Goal: Transaction & Acquisition: Book appointment/travel/reservation

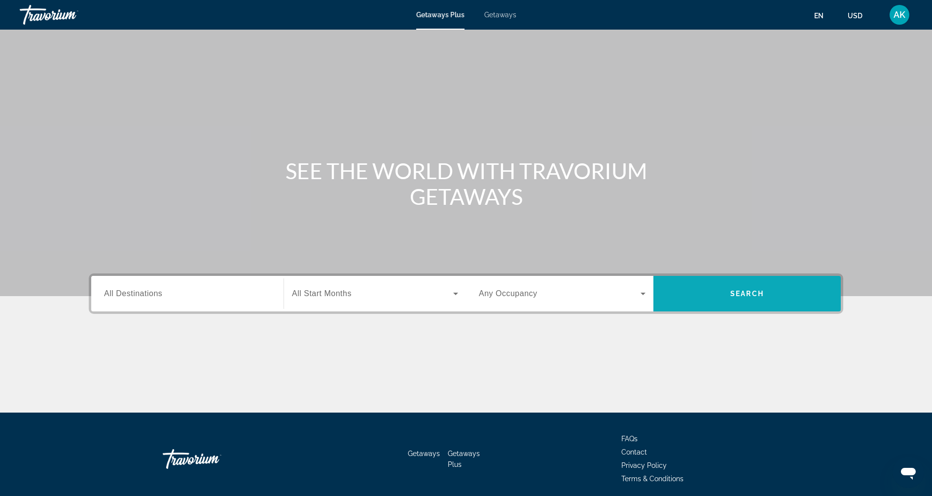
scroll to position [28, 0]
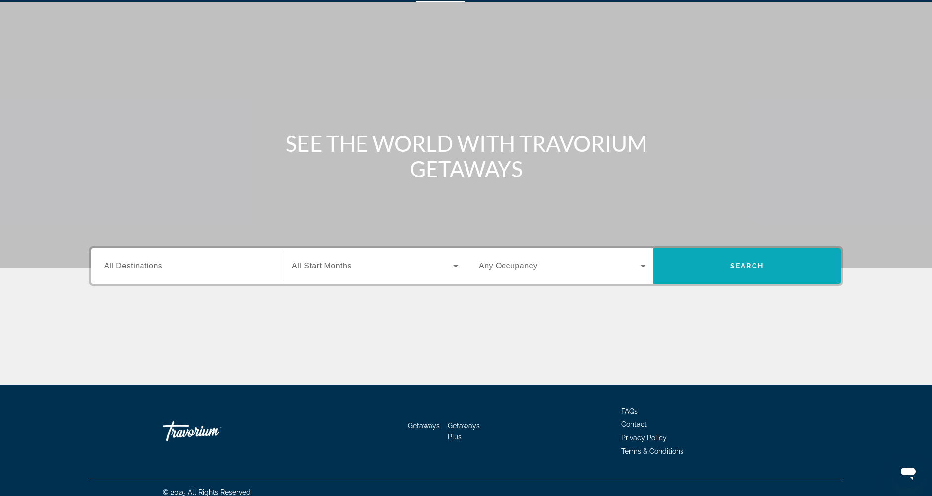
click at [744, 265] on span "Search" at bounding box center [748, 266] width 34 height 8
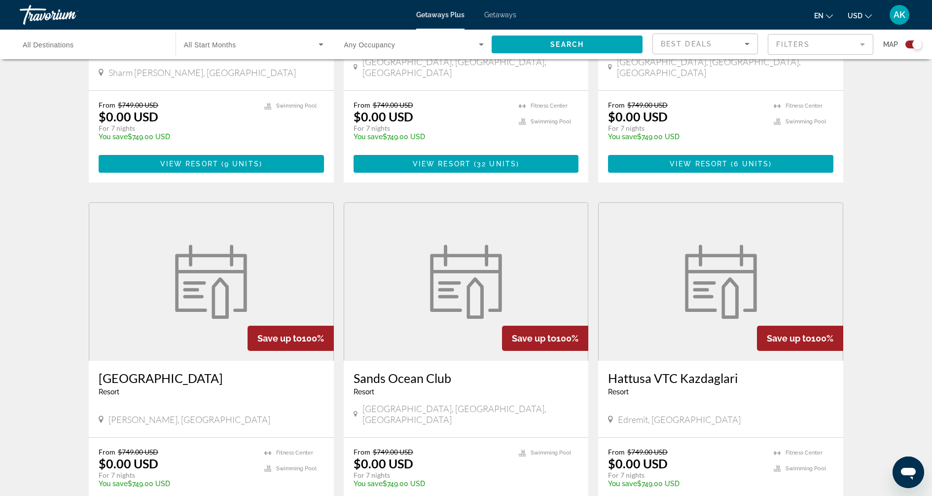
scroll to position [1406, 0]
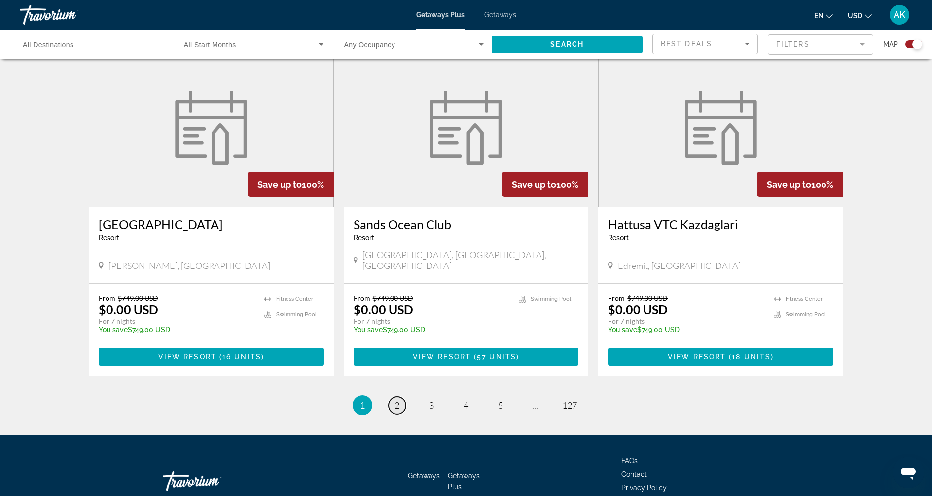
click at [397, 400] on span "2" at bounding box center [397, 405] width 5 height 11
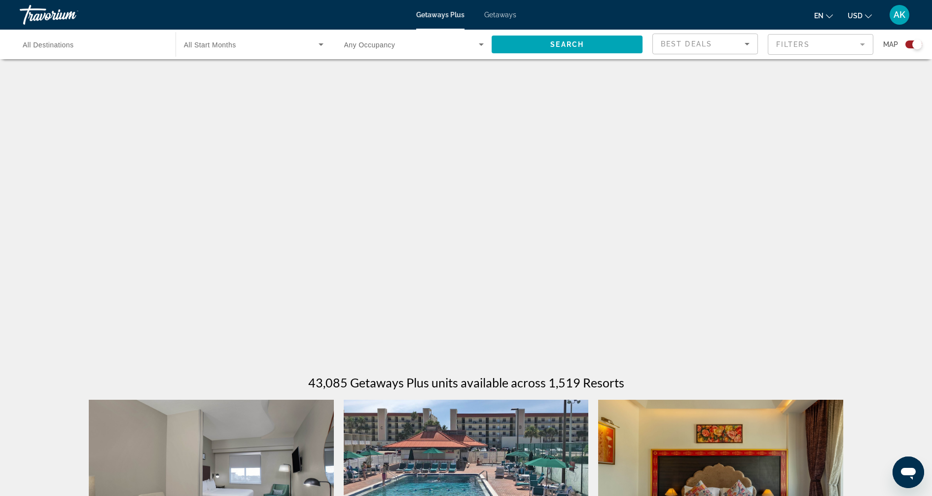
click at [507, 17] on span "Getaways" at bounding box center [500, 15] width 32 height 8
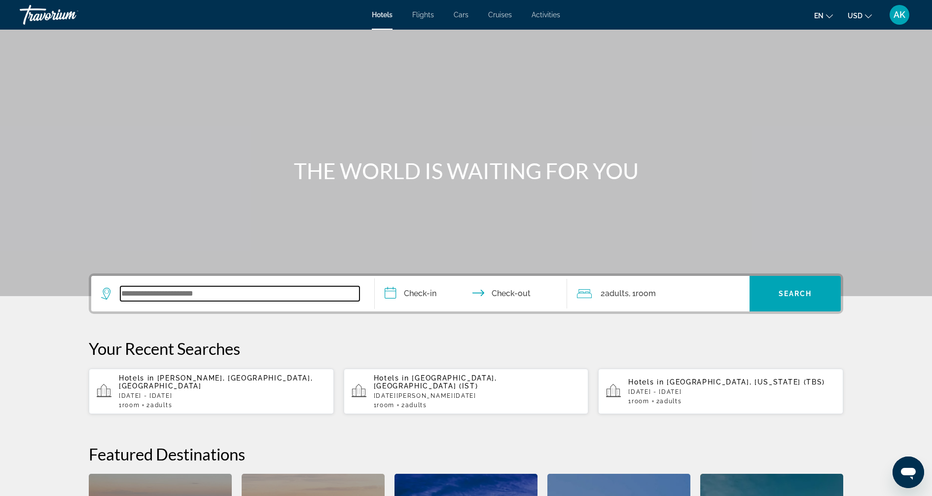
click at [248, 287] on input "Search widget" at bounding box center [239, 293] width 239 height 15
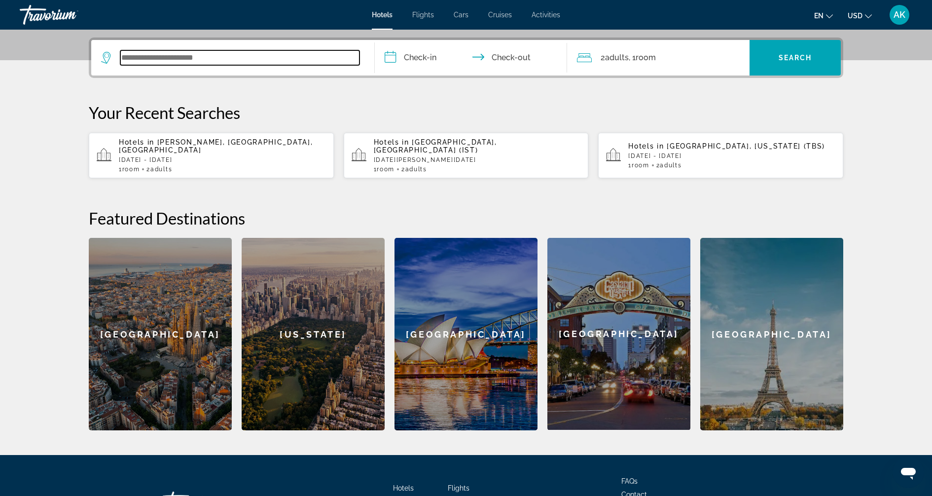
scroll to position [241, 0]
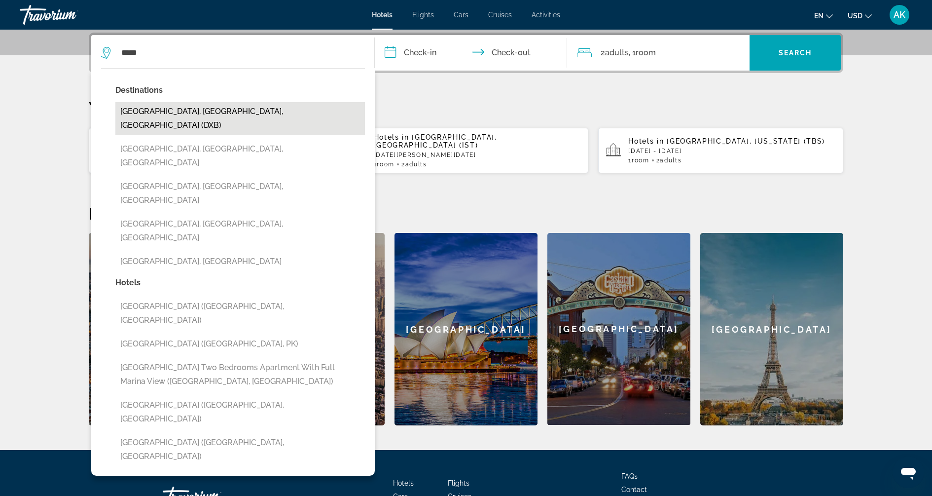
click at [276, 113] on button "Dubai, Dubai Emirate, United Arab Emirates (DXB)" at bounding box center [240, 118] width 250 height 33
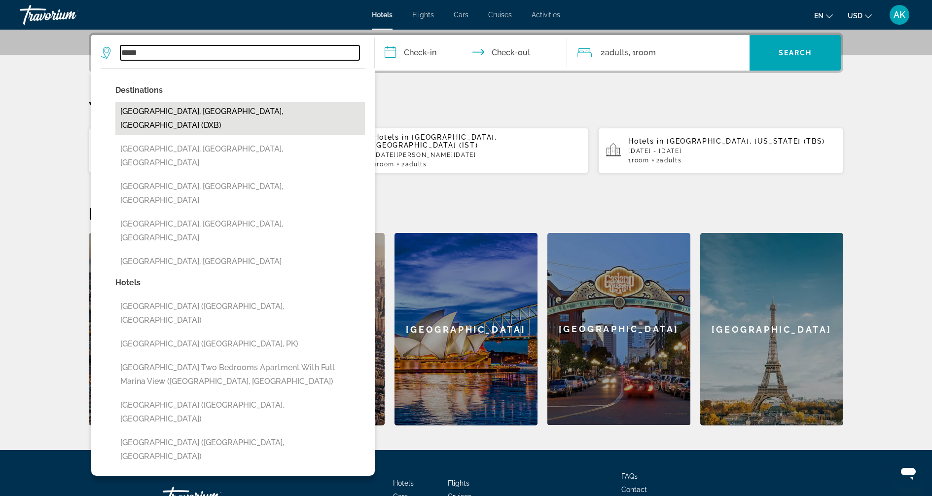
type input "**********"
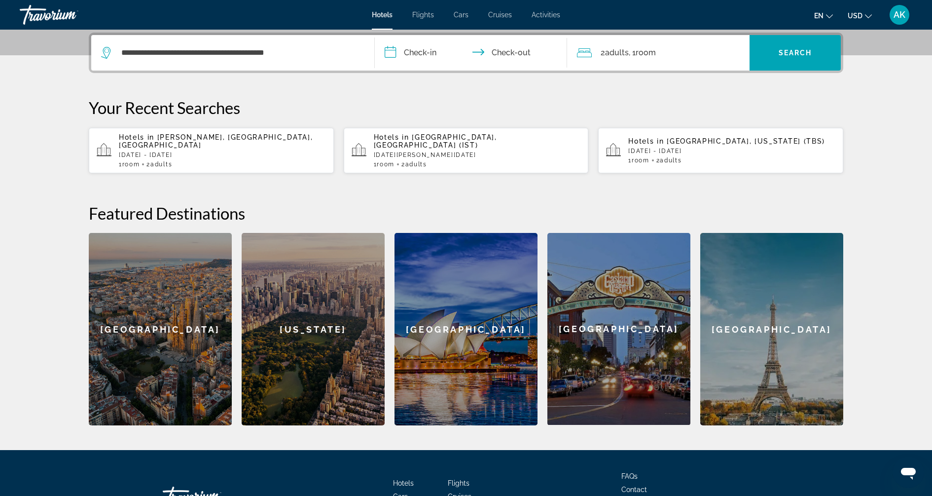
click at [432, 41] on input "**********" at bounding box center [473, 54] width 196 height 38
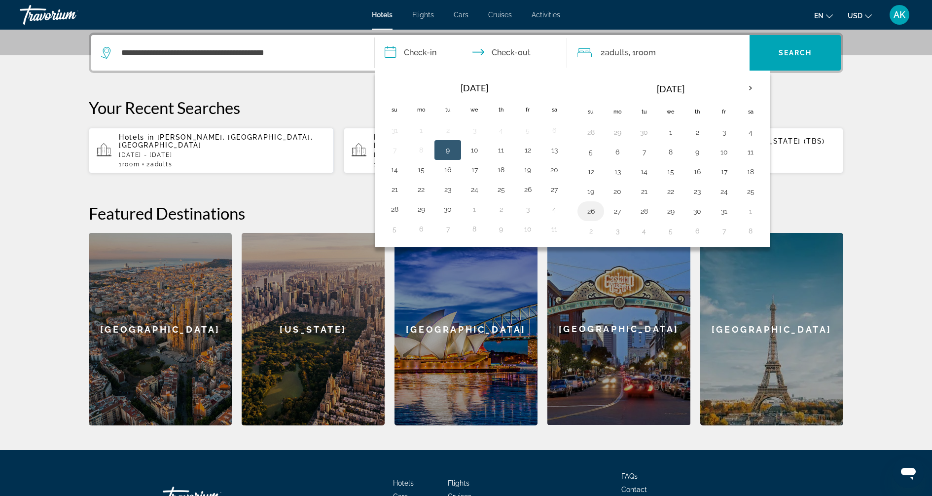
click at [588, 208] on button "26" at bounding box center [591, 211] width 16 height 14
click at [717, 210] on button "31" at bounding box center [724, 211] width 16 height 14
type input "**********"
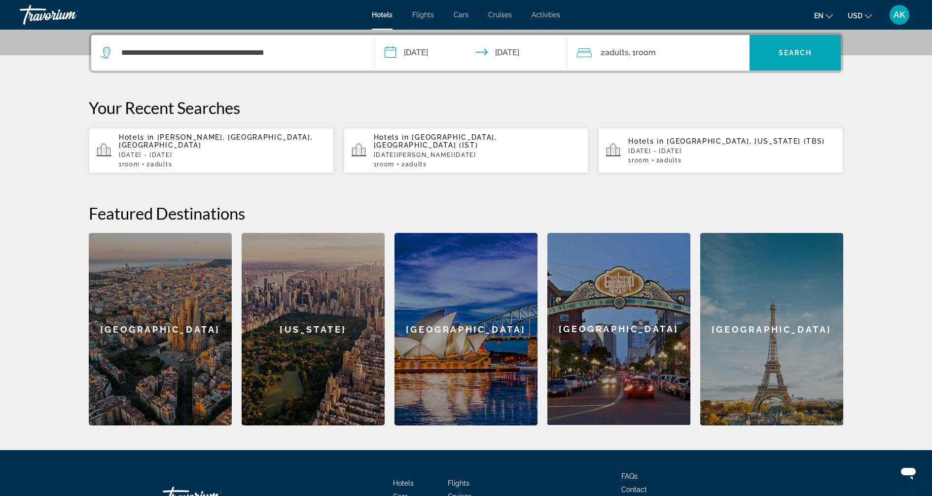
click at [782, 49] on span "Search" at bounding box center [796, 53] width 34 height 8
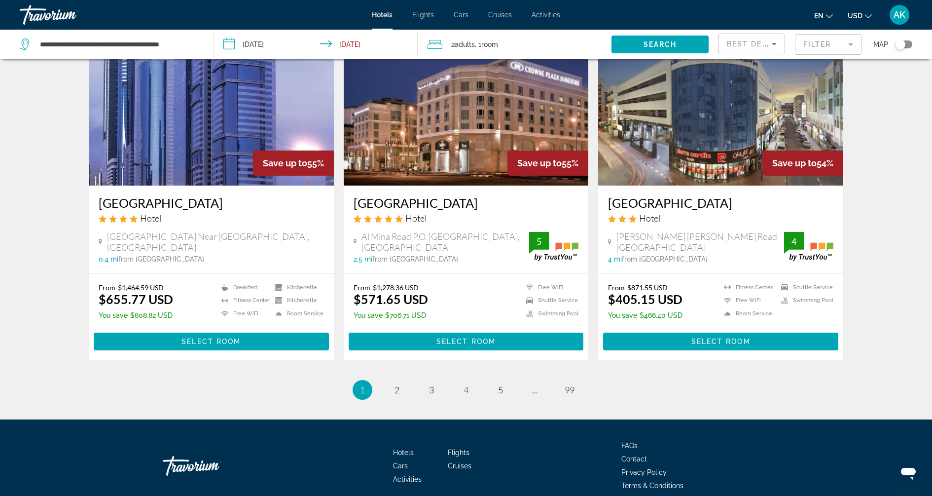
scroll to position [1183, 0]
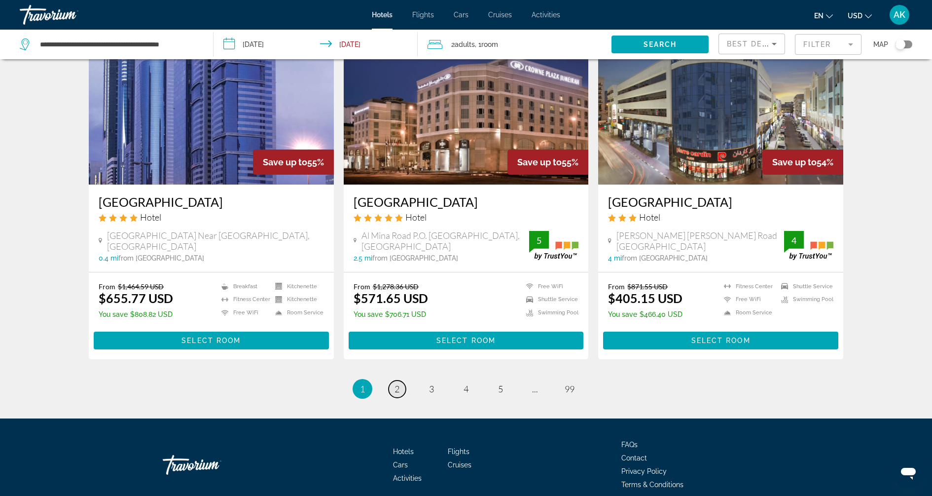
click at [398, 383] on span "2" at bounding box center [397, 388] width 5 height 11
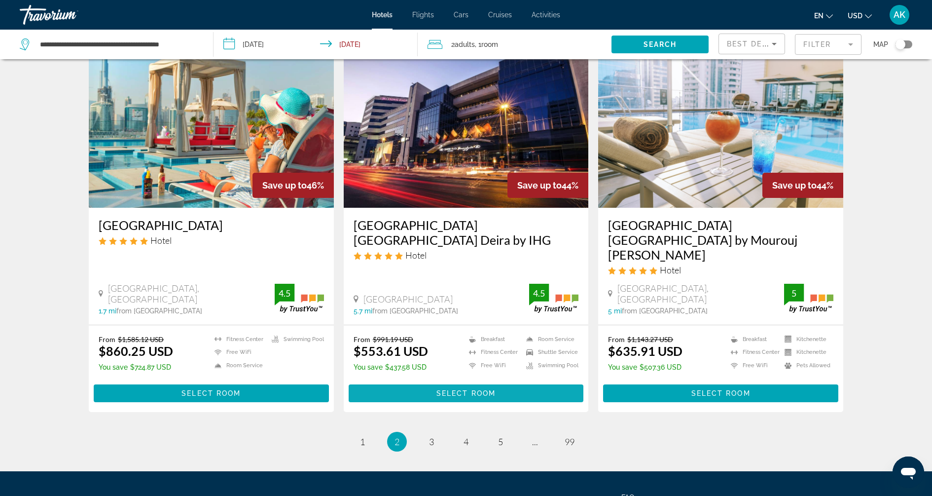
scroll to position [1133, 0]
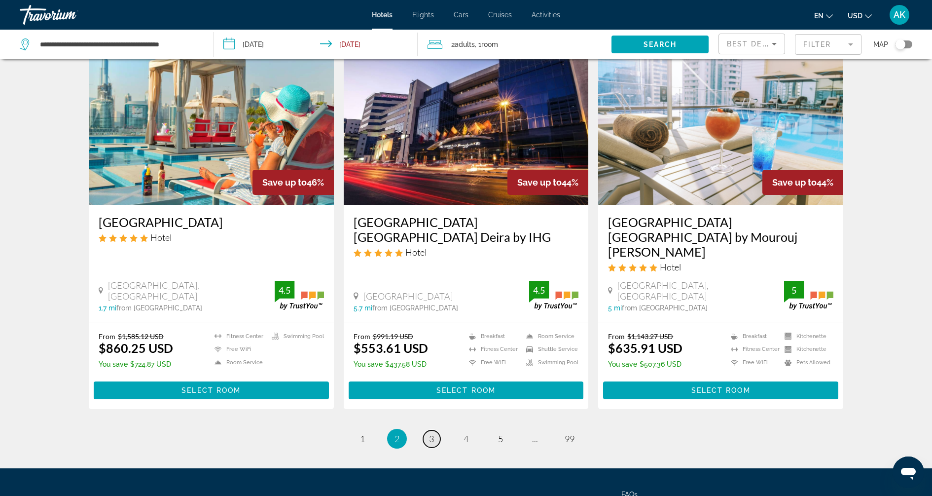
click at [431, 433] on span "3" at bounding box center [431, 438] width 5 height 11
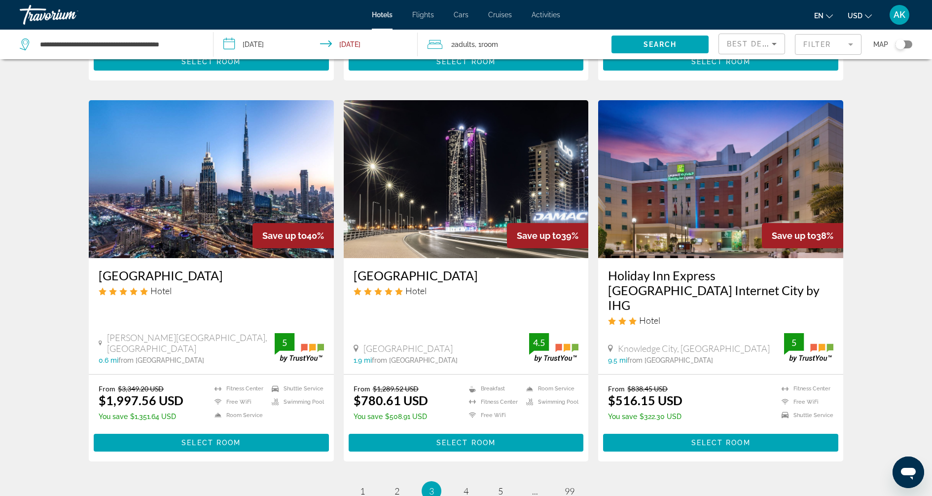
scroll to position [1125, 0]
